Goal: Task Accomplishment & Management: Manage account settings

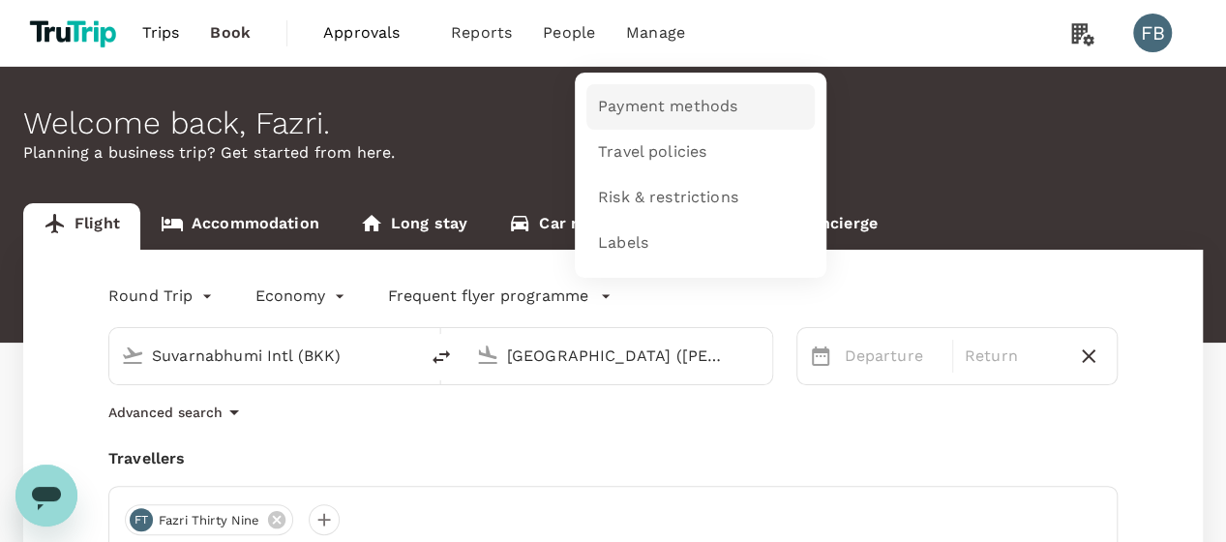
click at [645, 95] on link "Payment methods" at bounding box center [700, 106] width 228 height 45
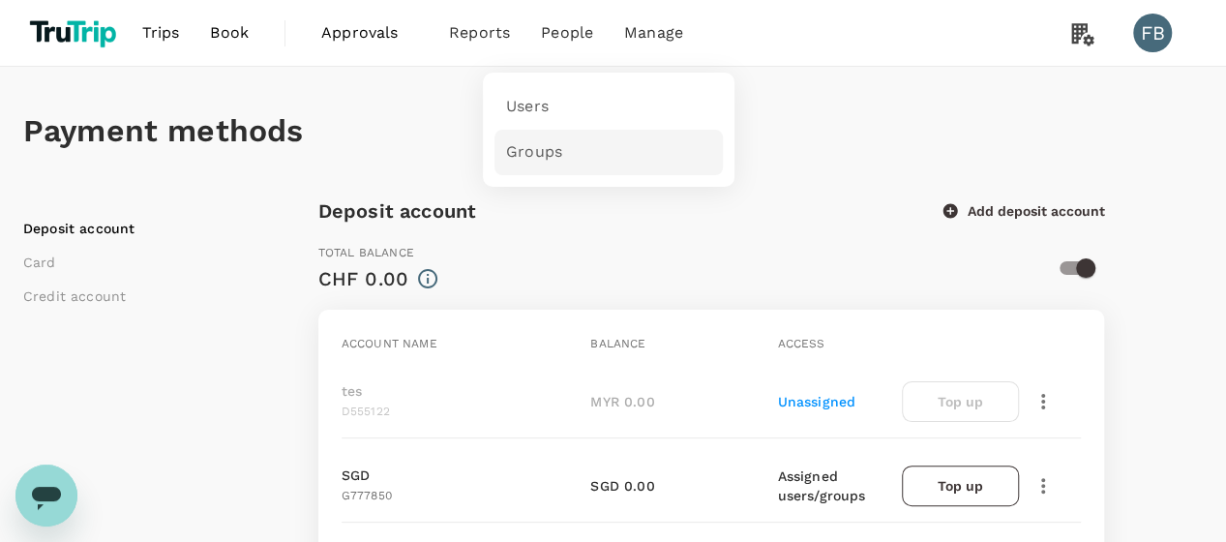
click at [553, 163] on link "Groups" at bounding box center [608, 152] width 228 height 45
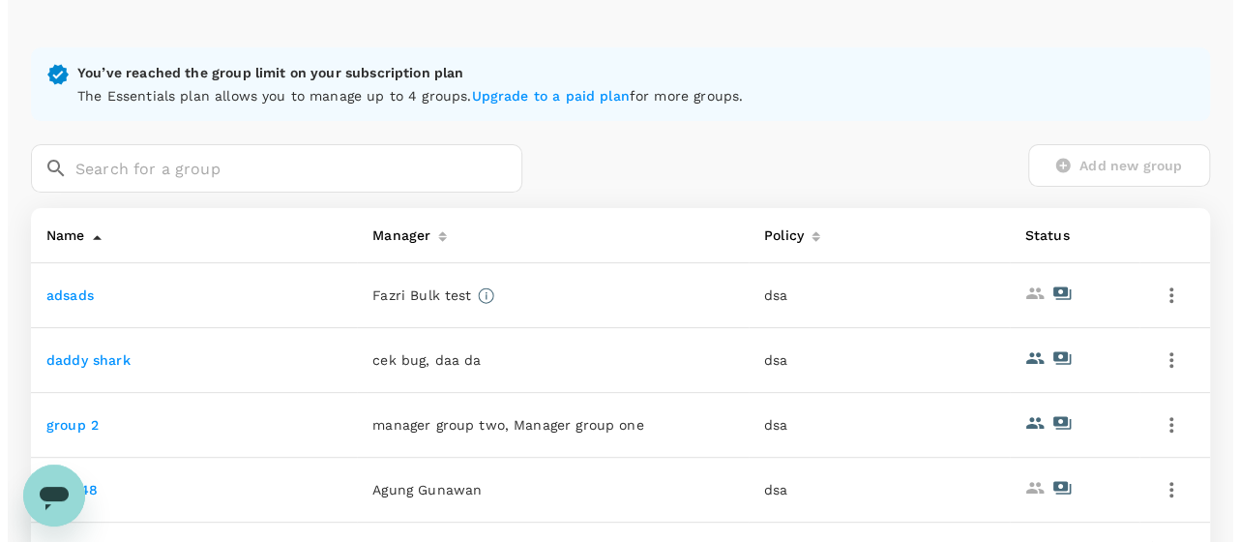
scroll to position [387, 0]
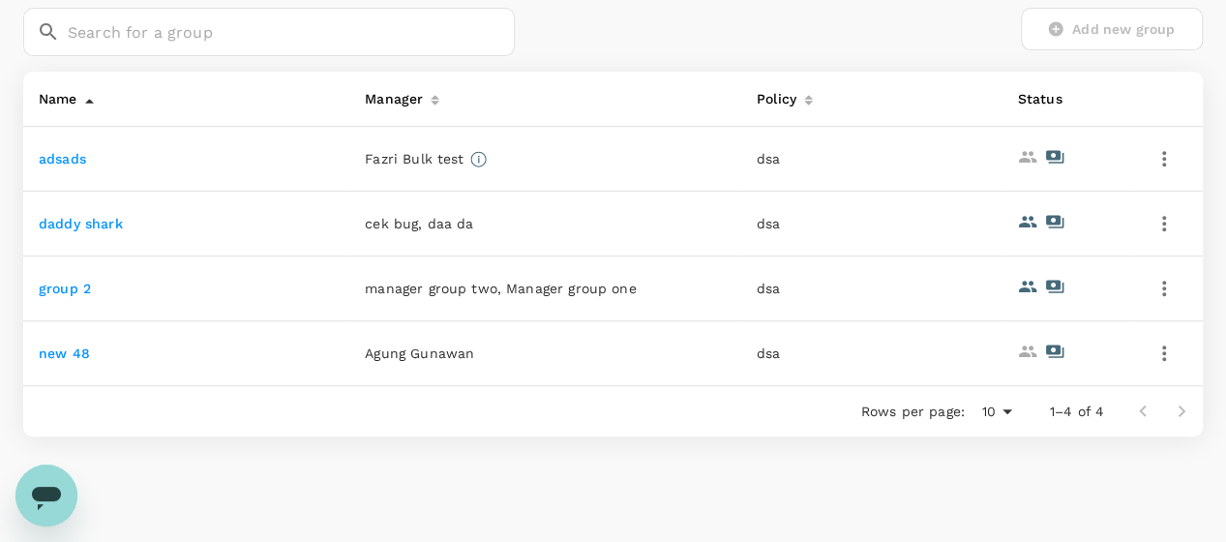
click at [1157, 342] on icon "button" at bounding box center [1163, 352] width 23 height 23
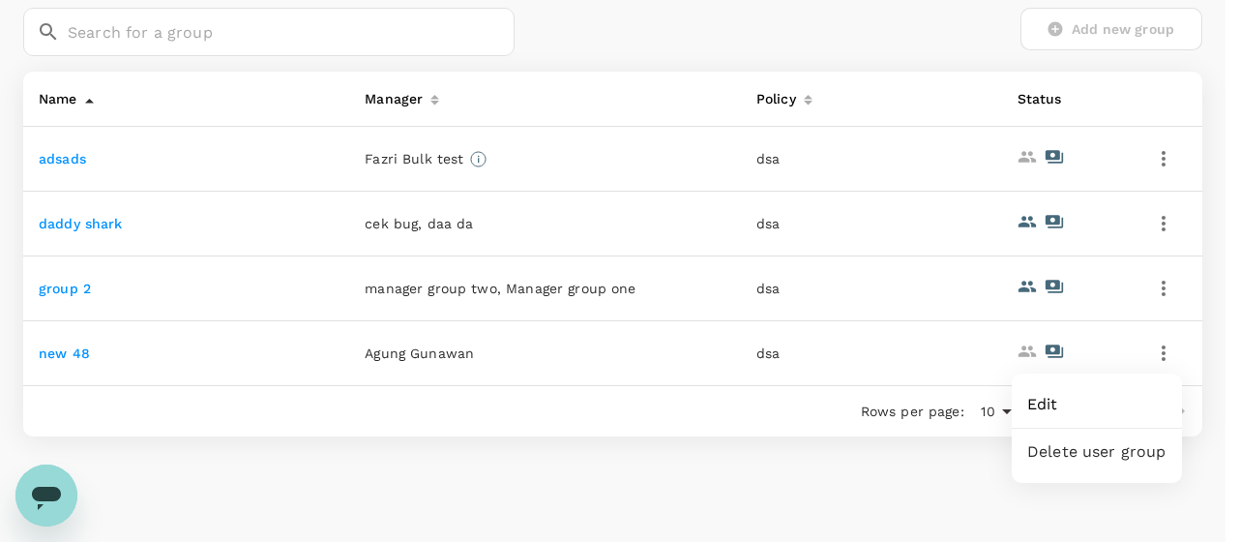
click at [1087, 440] on span "Delete user group" at bounding box center [1096, 451] width 139 height 23
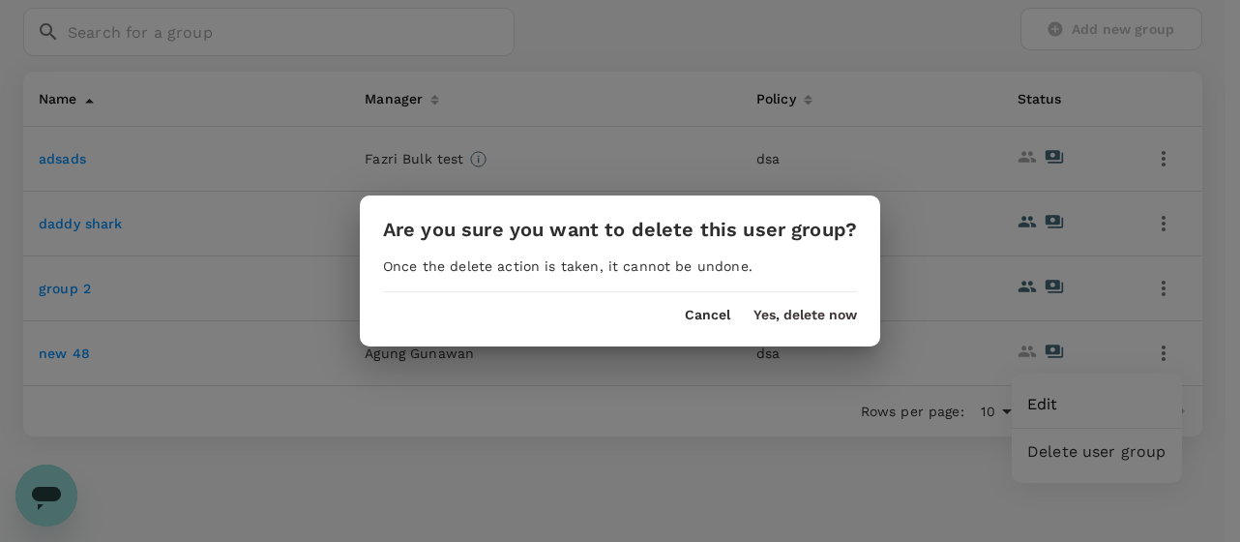
drag, startPoint x: 704, startPoint y: 284, endPoint x: 753, endPoint y: 304, distance: 52.1
click at [709, 287] on hr at bounding box center [620, 284] width 474 height 16
click at [764, 308] on button "Yes, delete now" at bounding box center [806, 315] width 104 height 15
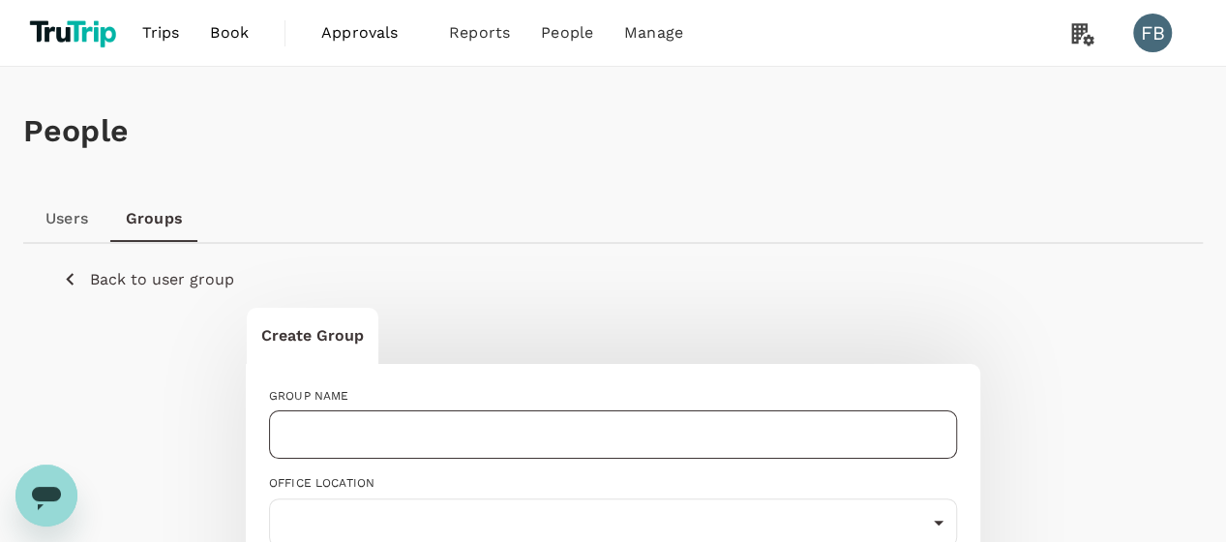
click at [313, 426] on input "text" at bounding box center [613, 434] width 688 height 48
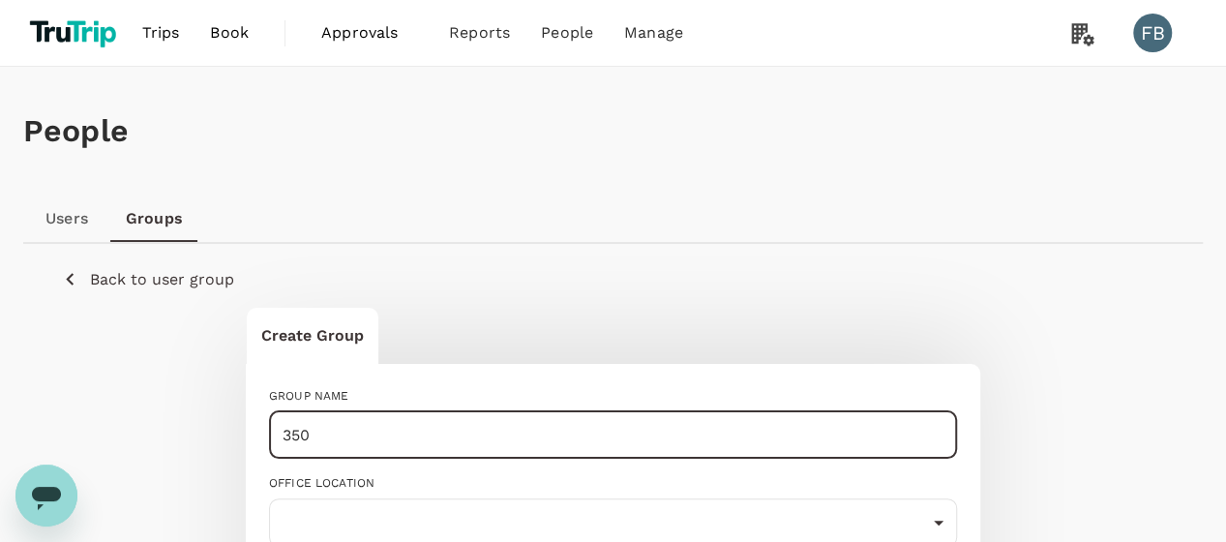
type input "350"
click at [621, 459] on div "OFFICE LOCATION ​ ​" at bounding box center [604, 502] width 703 height 87
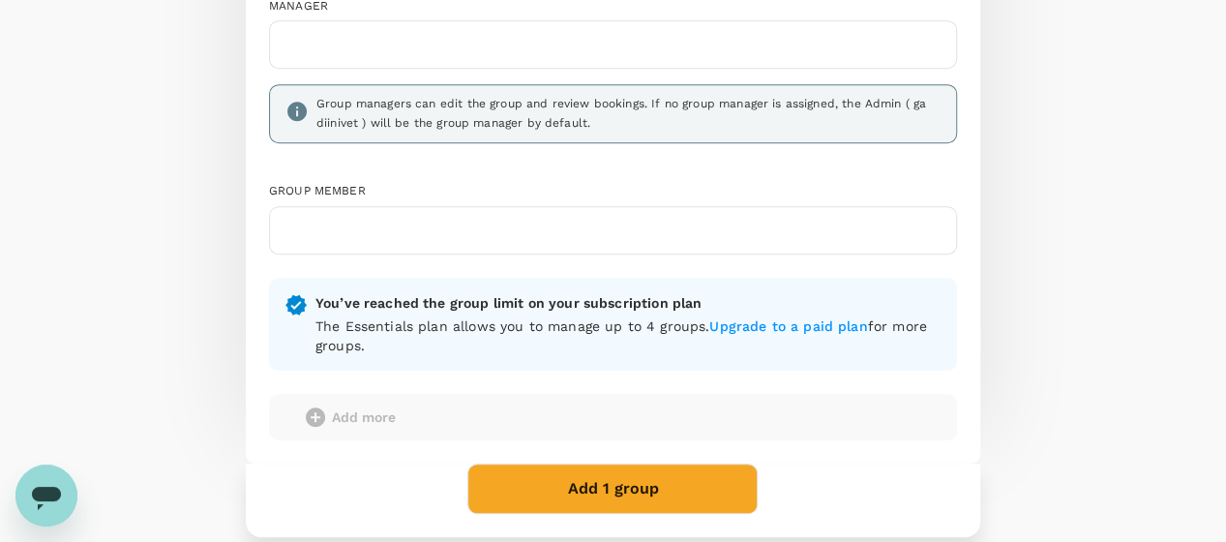
scroll to position [580, 0]
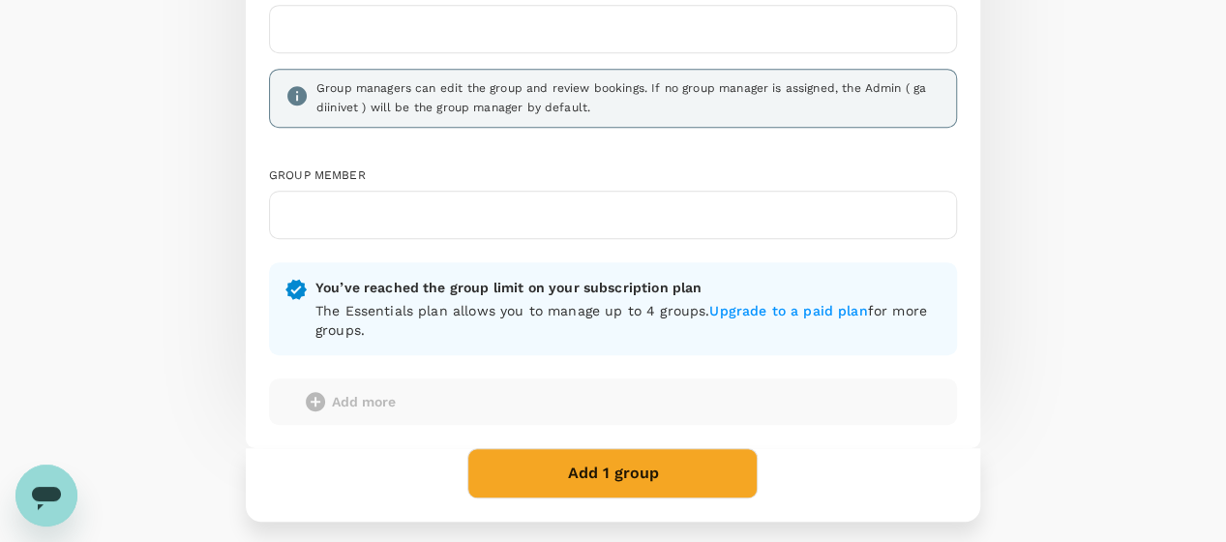
click at [573, 448] on button "Add 1 group" at bounding box center [612, 473] width 290 height 50
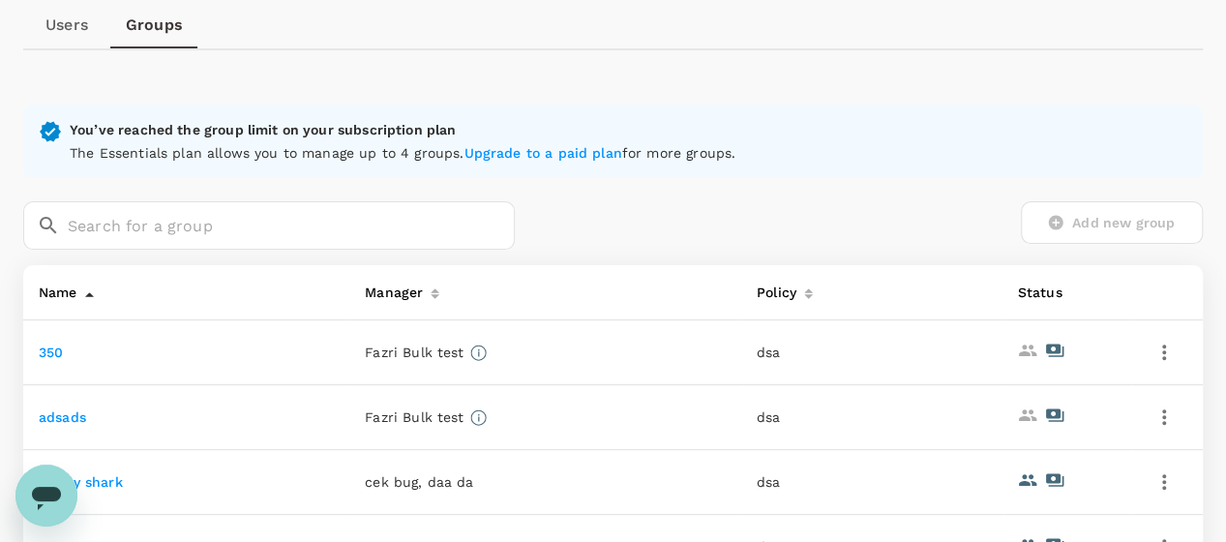
click at [48, 353] on link "350" at bounding box center [51, 351] width 24 height 15
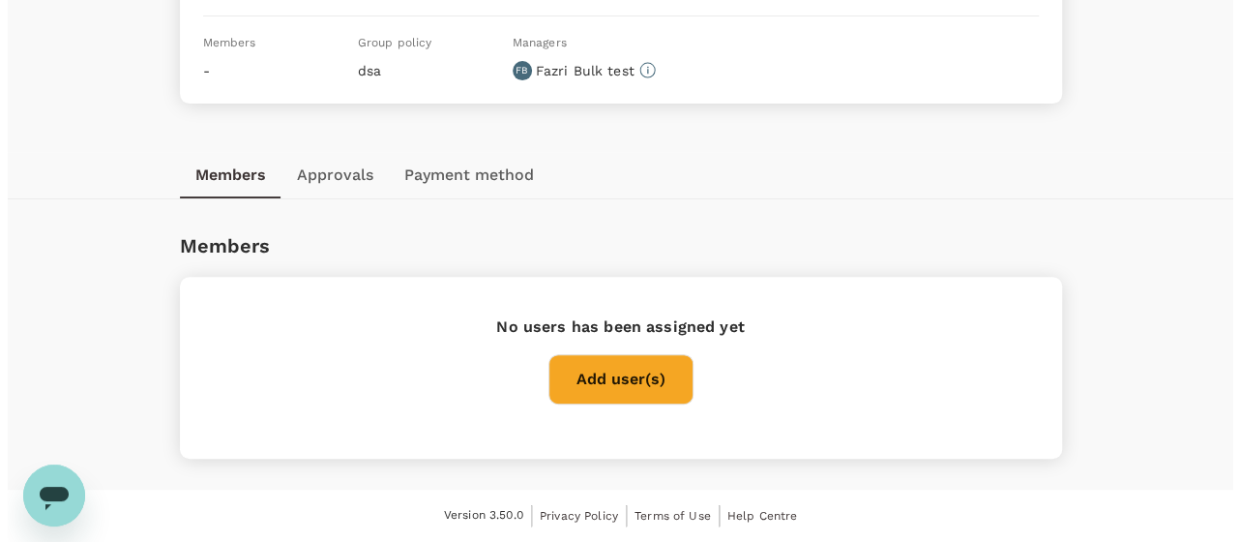
scroll to position [191, 0]
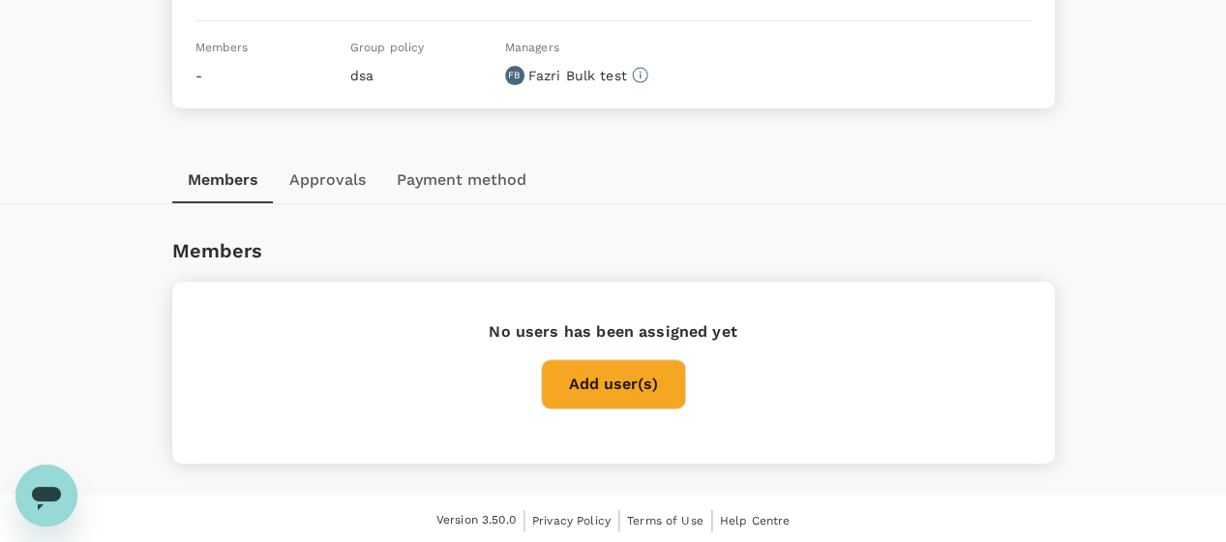
click at [600, 386] on button "Add user(s)" at bounding box center [613, 384] width 145 height 50
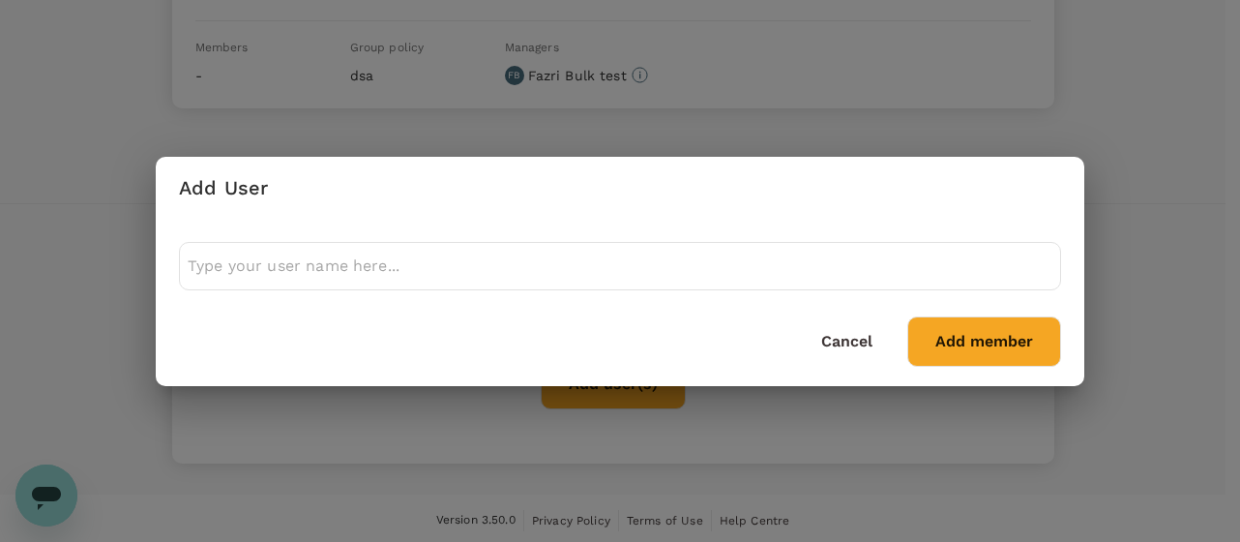
drag, startPoint x: 549, startPoint y: 243, endPoint x: 559, endPoint y: 274, distance: 32.4
click at [550, 242] on div at bounding box center [620, 266] width 882 height 48
click at [559, 274] on input "text" at bounding box center [620, 266] width 865 height 31
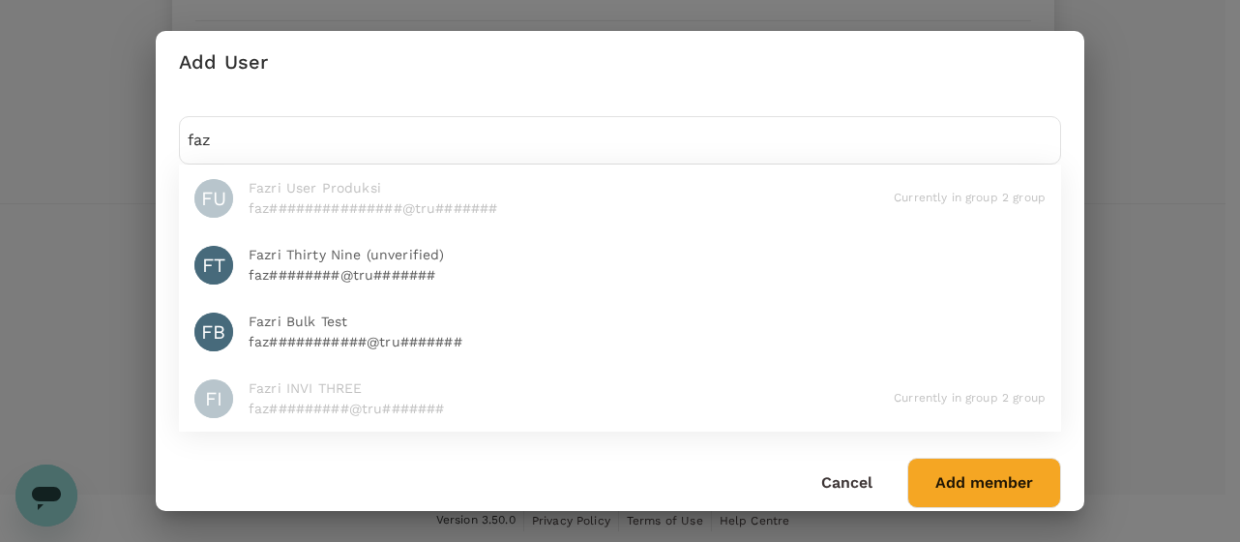
type input "faz"
click at [372, 340] on p "faz###########@tru#######" at bounding box center [647, 341] width 797 height 19
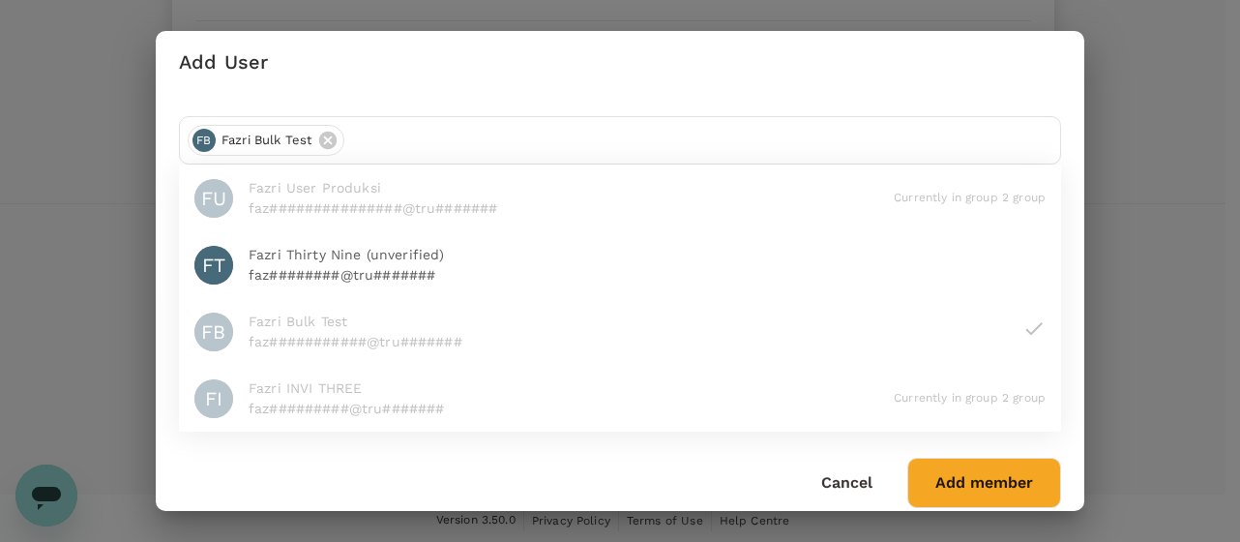
click at [985, 520] on div "Add User FB Fazri Bulk test FU Fazri User Produksi faz###############@tru######…" at bounding box center [620, 271] width 1240 height 542
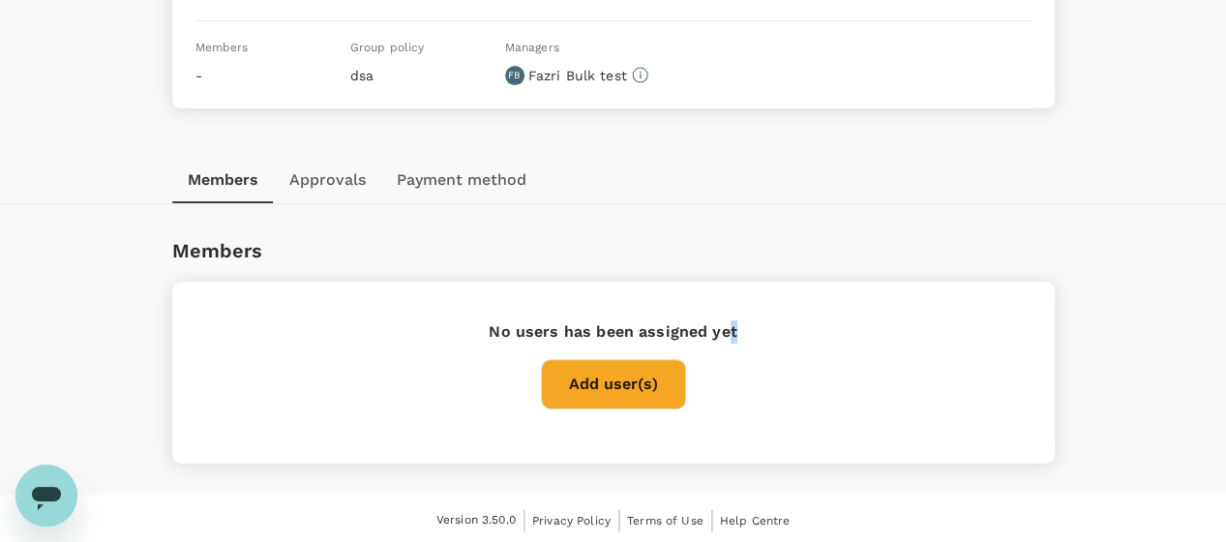
drag, startPoint x: 730, startPoint y: 380, endPoint x: 667, endPoint y: 384, distance: 63.0
click at [718, 386] on div "No users has been assigned yet Add user(s)" at bounding box center [613, 372] width 805 height 104
click at [661, 383] on button "Add user(s)" at bounding box center [613, 384] width 145 height 50
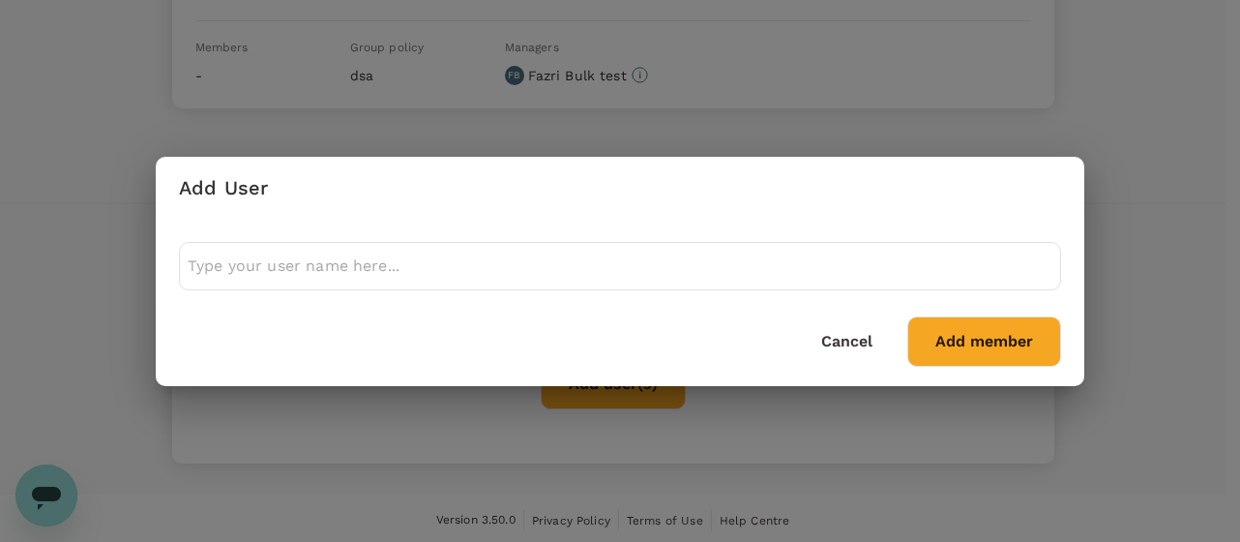
click at [434, 285] on div at bounding box center [620, 266] width 882 height 48
click at [426, 265] on input "text" at bounding box center [620, 266] width 865 height 31
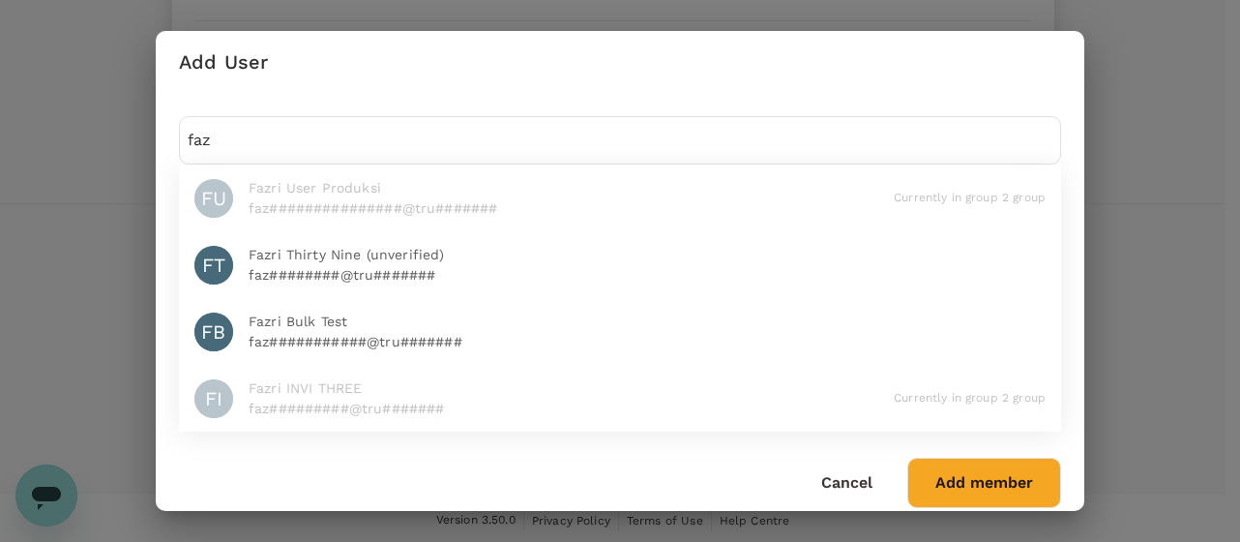
type input "faz"
click at [354, 322] on span "Fazri Bulk Test" at bounding box center [647, 321] width 797 height 20
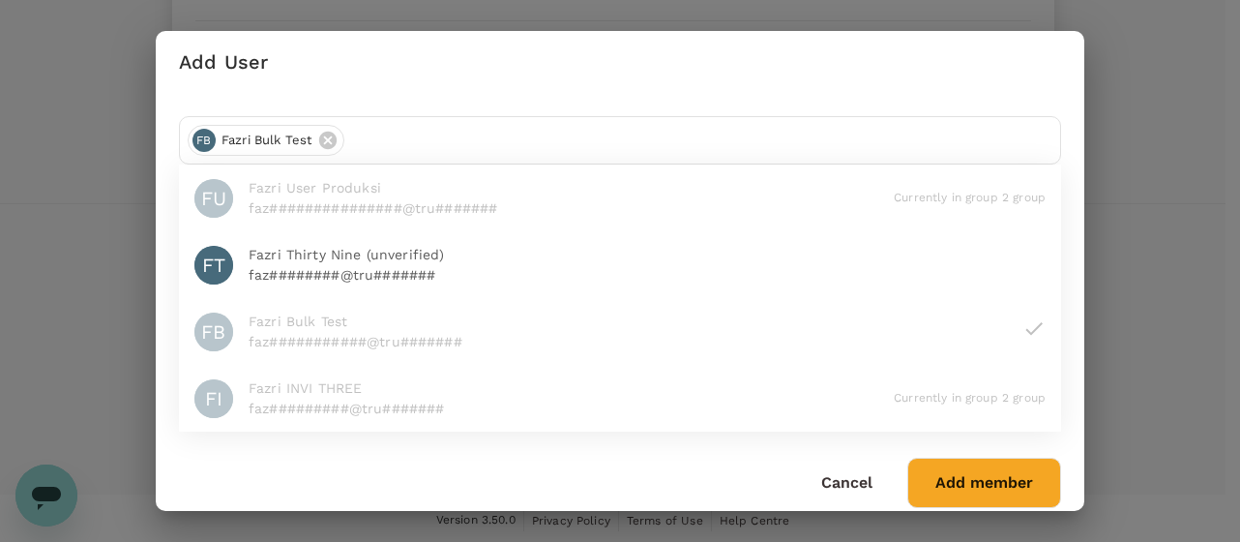
click at [998, 485] on button "Add member" at bounding box center [984, 483] width 154 height 50
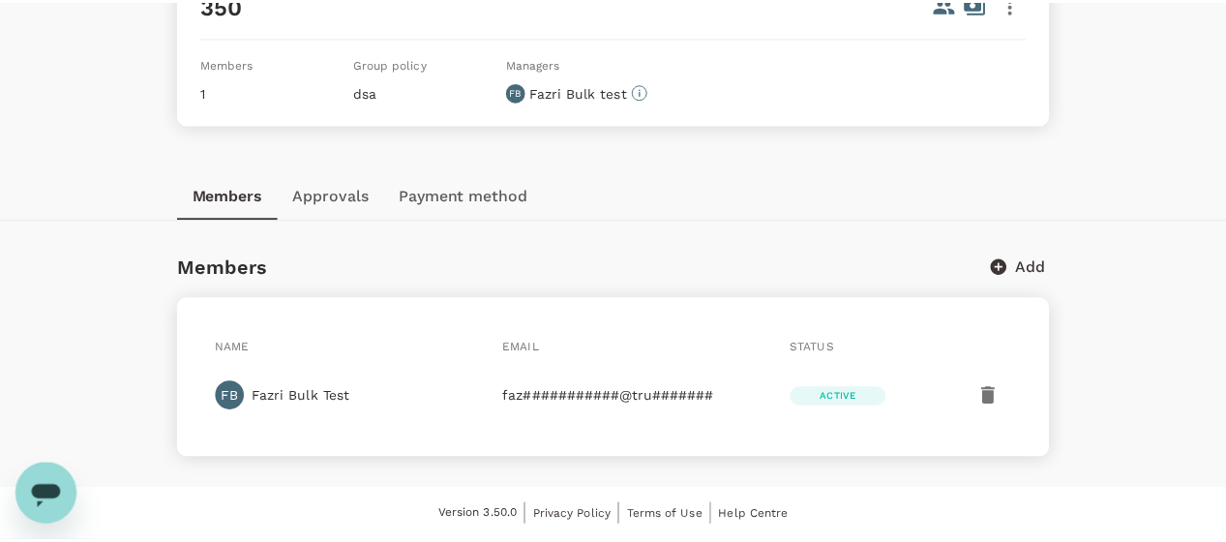
scroll to position [168, 0]
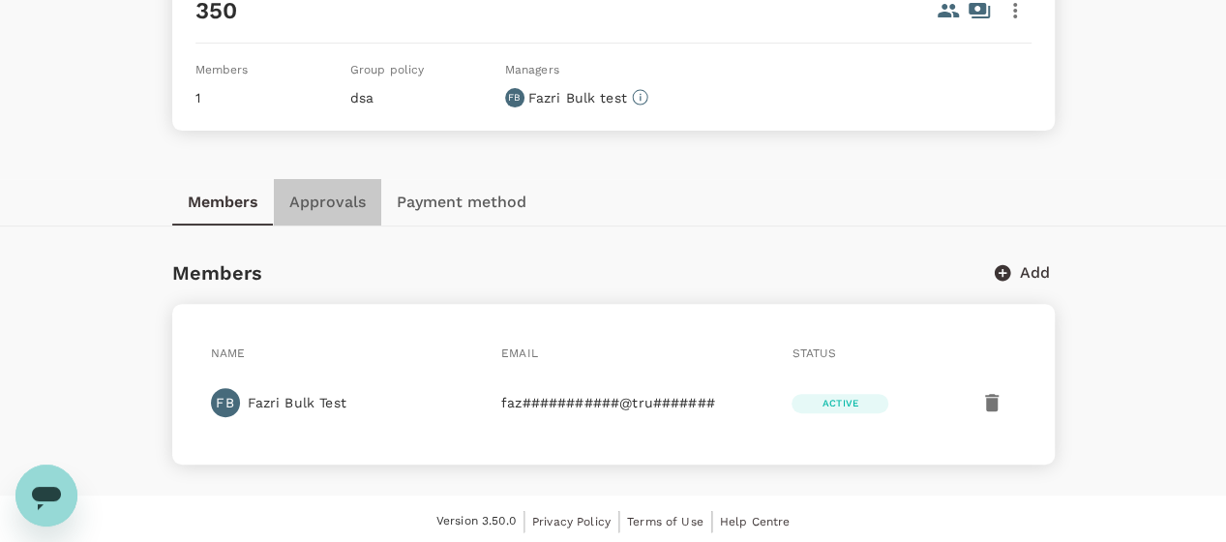
click at [340, 191] on button "Approvals" at bounding box center [327, 202] width 107 height 46
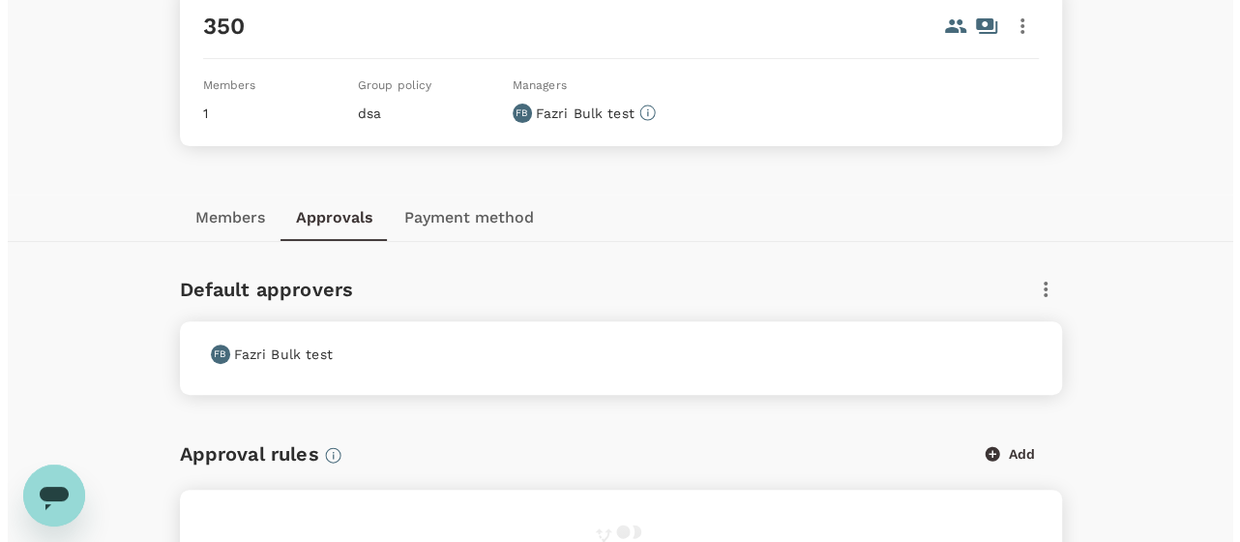
scroll to position [134, 0]
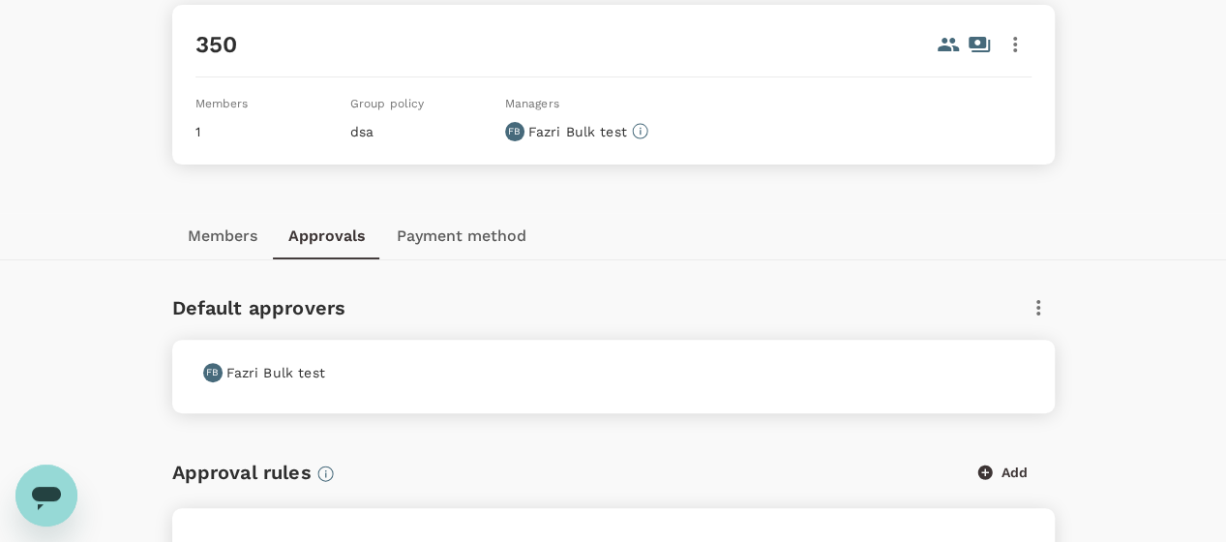
click at [1005, 54] on icon "button" at bounding box center [1014, 44] width 23 height 23
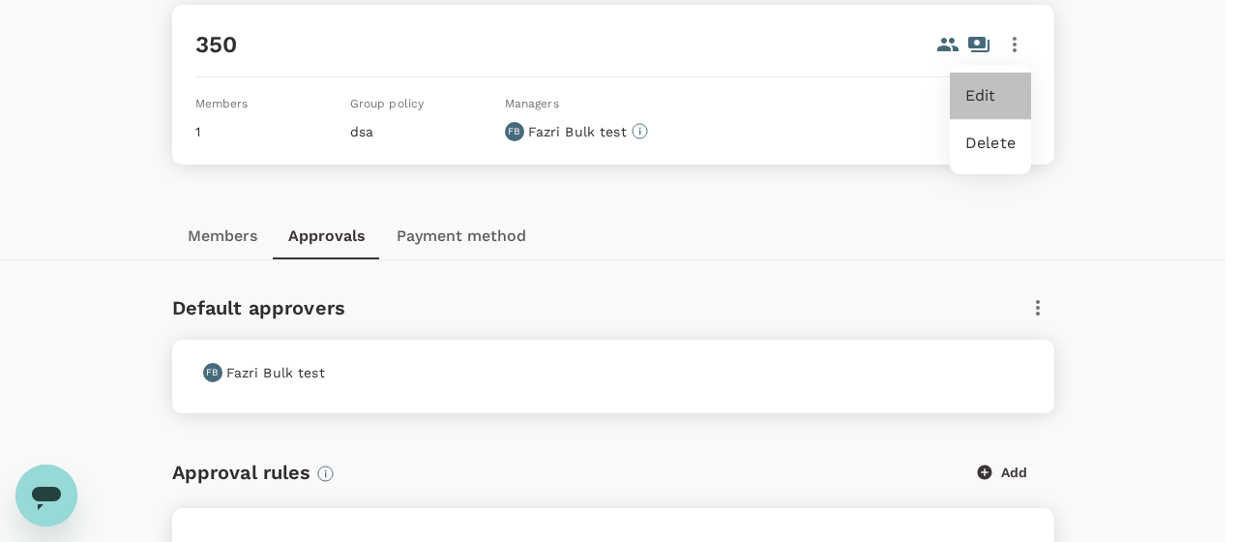
click at [979, 88] on span "Edit" at bounding box center [990, 95] width 50 height 23
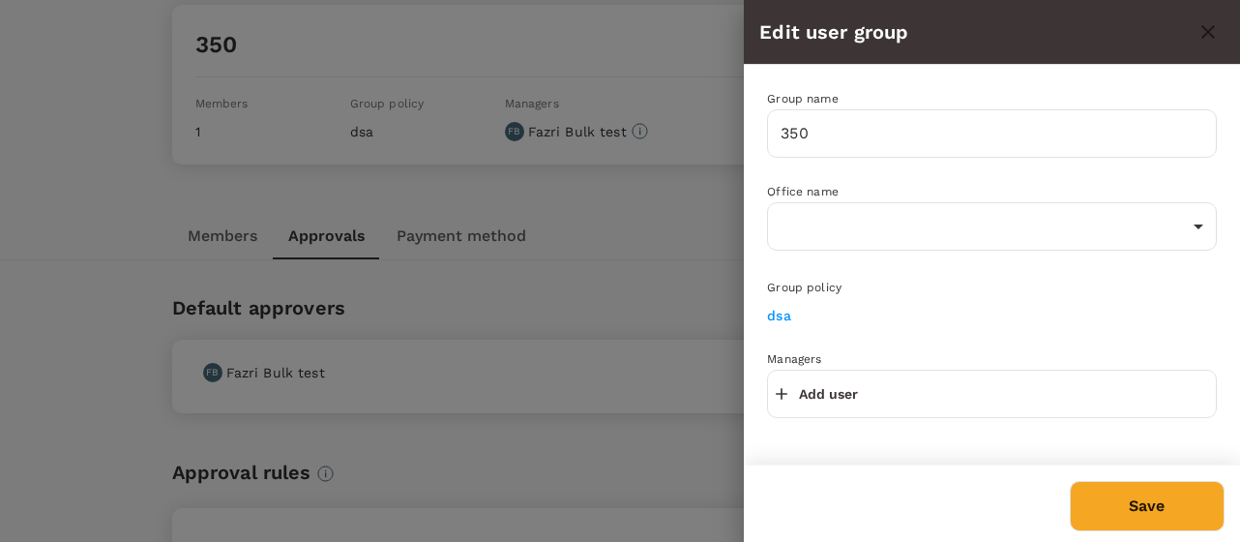
drag, startPoint x: 843, startPoint y: 369, endPoint x: 828, endPoint y: 392, distance: 27.9
click at [842, 370] on div "Add user" at bounding box center [992, 394] width 450 height 48
click at [828, 392] on p "Add user" at bounding box center [828, 393] width 59 height 19
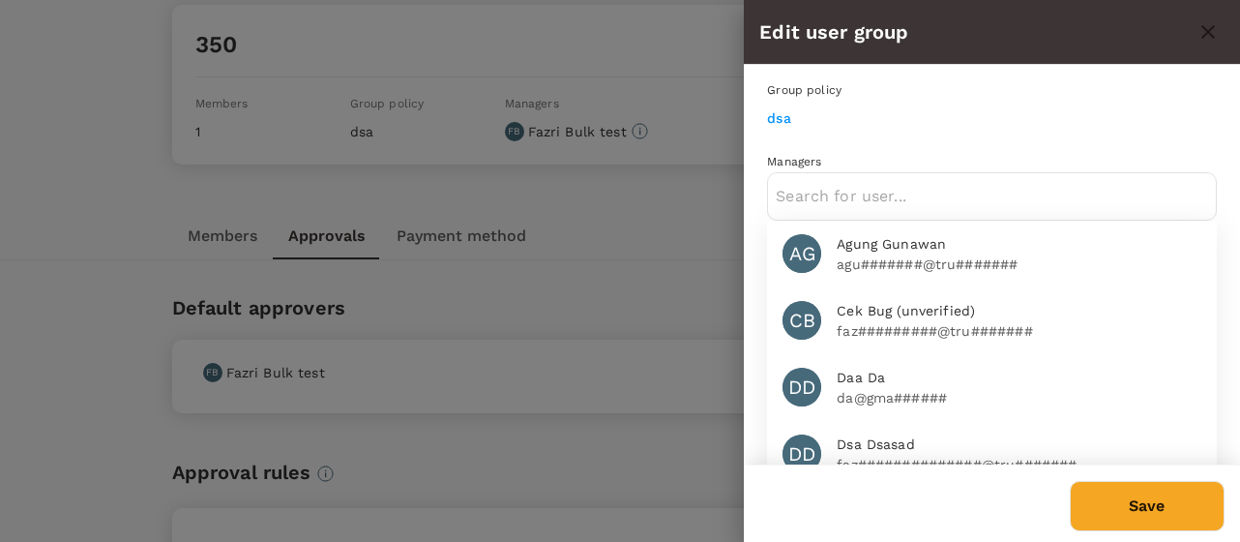
scroll to position [236, 0]
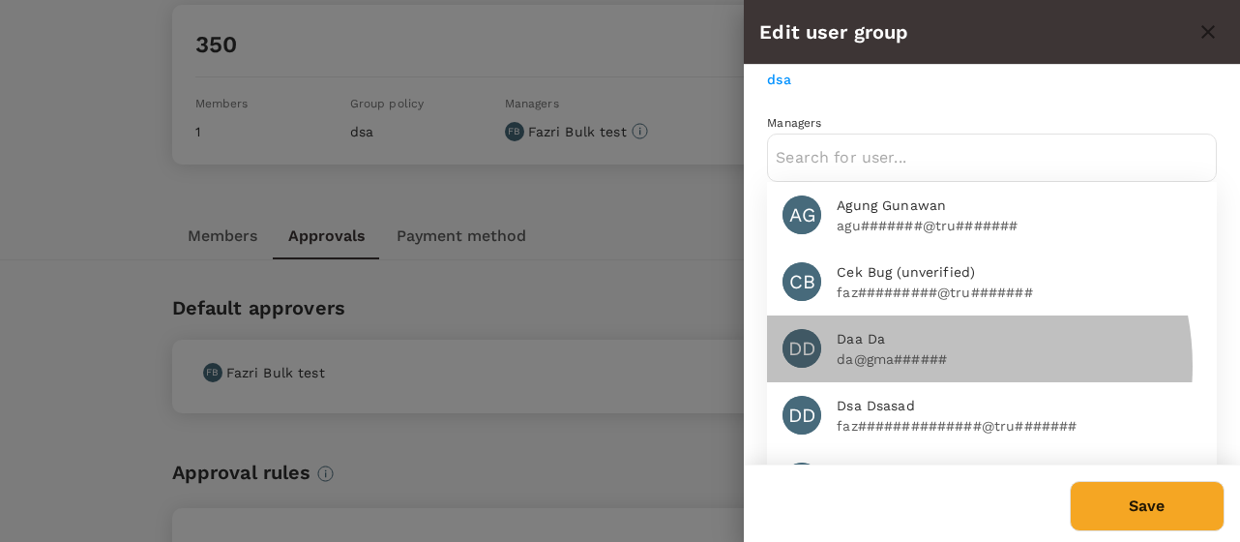
click at [922, 359] on p "da@gma######" at bounding box center [1019, 358] width 365 height 19
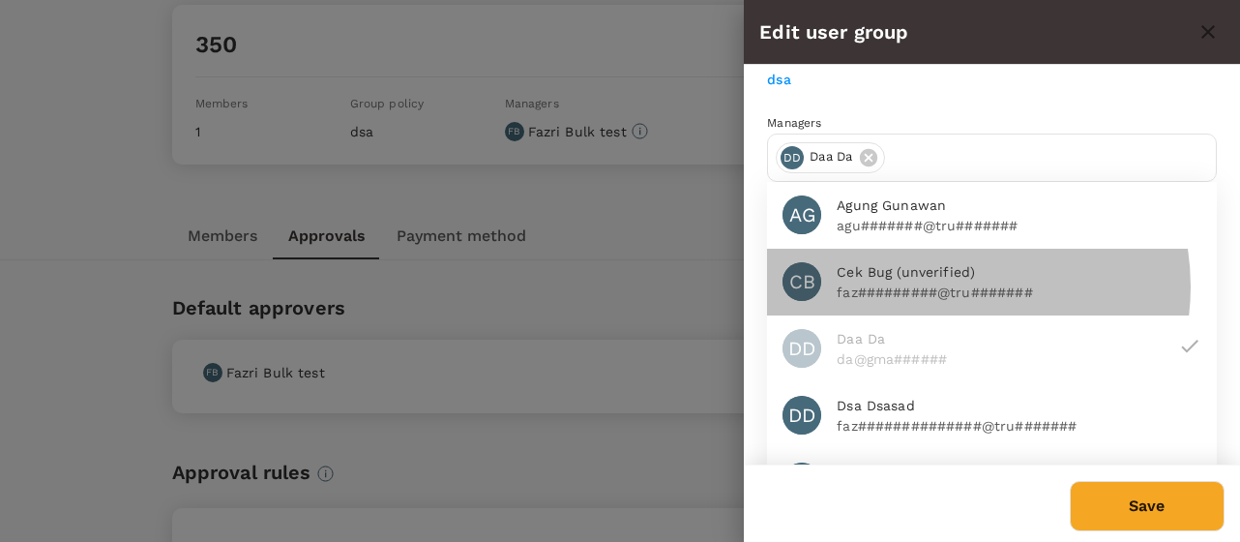
click at [941, 282] on p "faz#########@tru#######" at bounding box center [1019, 291] width 365 height 19
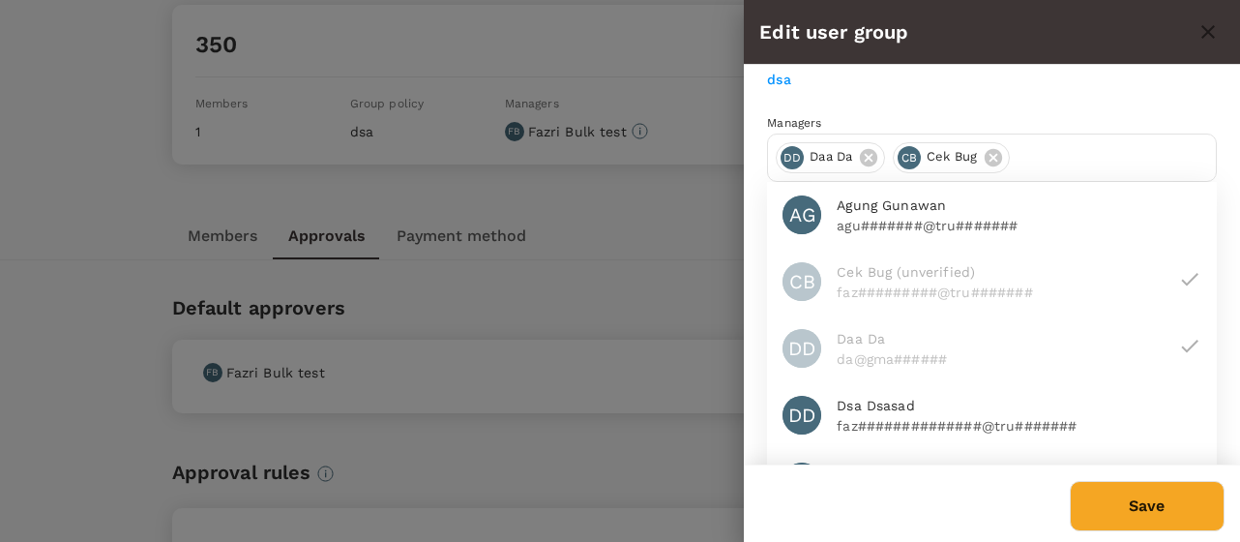
click at [1110, 499] on button "Save" at bounding box center [1147, 506] width 155 height 50
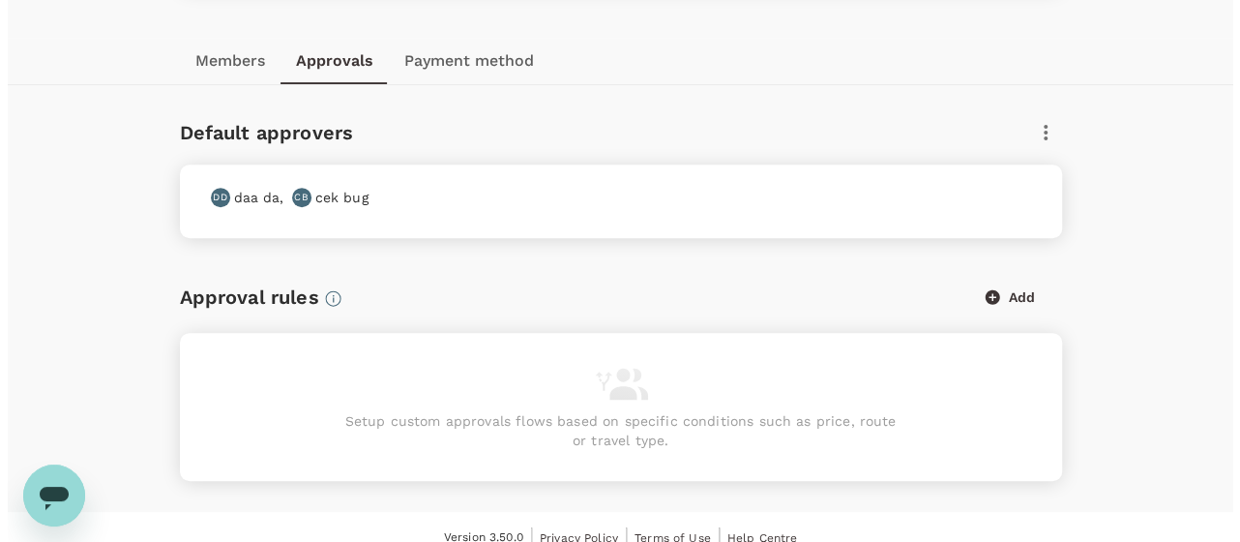
scroll to position [328, 0]
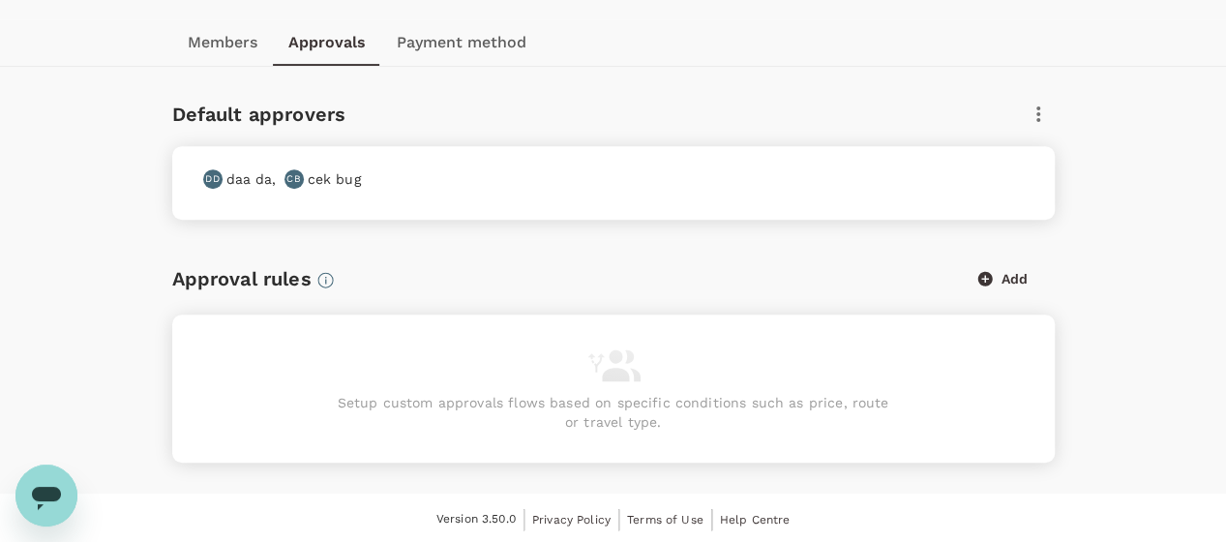
click at [1008, 277] on button "Add" at bounding box center [1003, 278] width 104 height 41
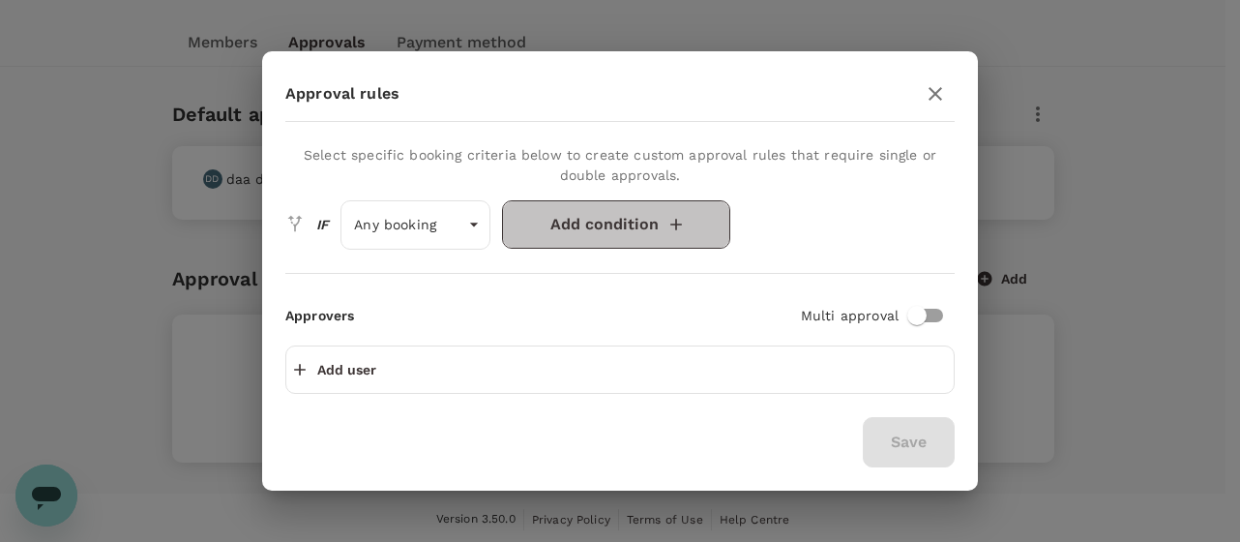
click at [646, 233] on button "Add condition" at bounding box center [616, 224] width 228 height 48
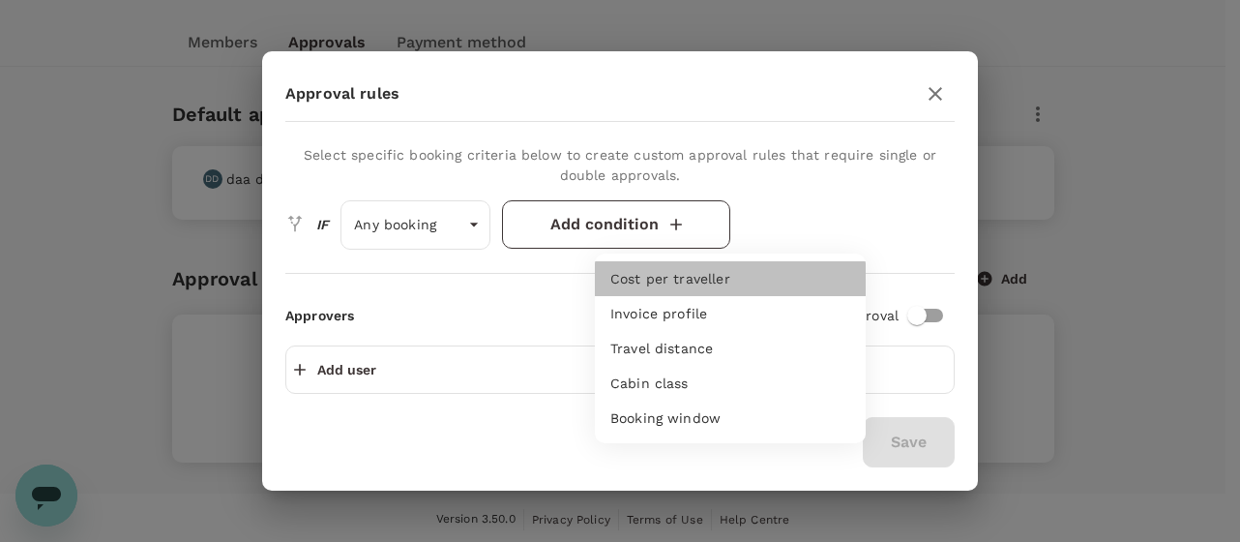
click at [658, 280] on p "Cost per traveller" at bounding box center [670, 278] width 120 height 19
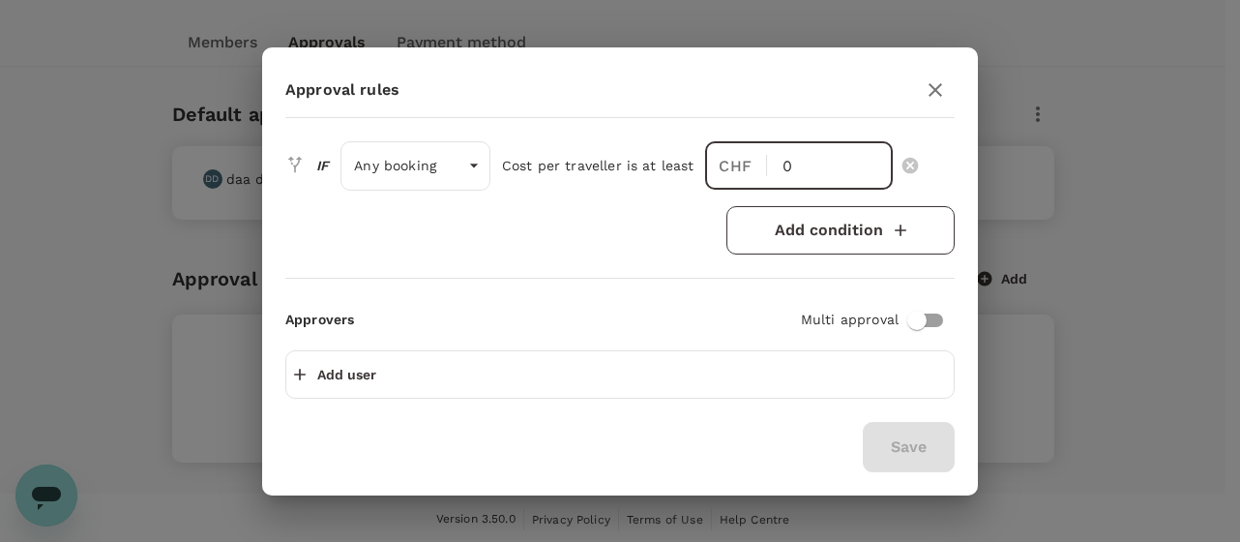
click at [785, 175] on input "0" at bounding box center [838, 165] width 110 height 48
type input "123"
click at [909, 319] on input "checkbox" at bounding box center [917, 320] width 110 height 37
checkbox input "true"
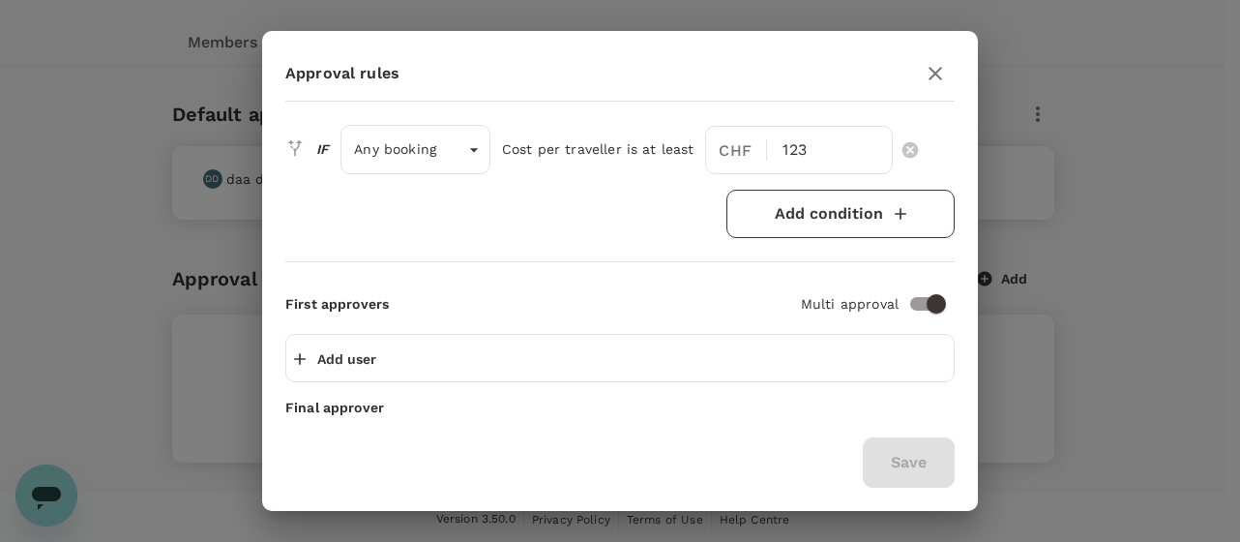
click at [920, 320] on div "First approvers Multi approval Add user" at bounding box center [619, 333] width 669 height 97
